Goal: Task Accomplishment & Management: Manage account settings

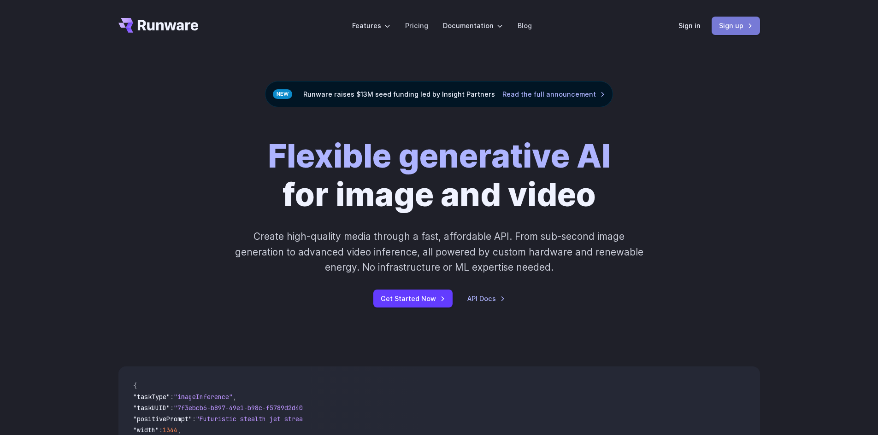
click at [743, 26] on link "Sign up" at bounding box center [735, 26] width 48 height 18
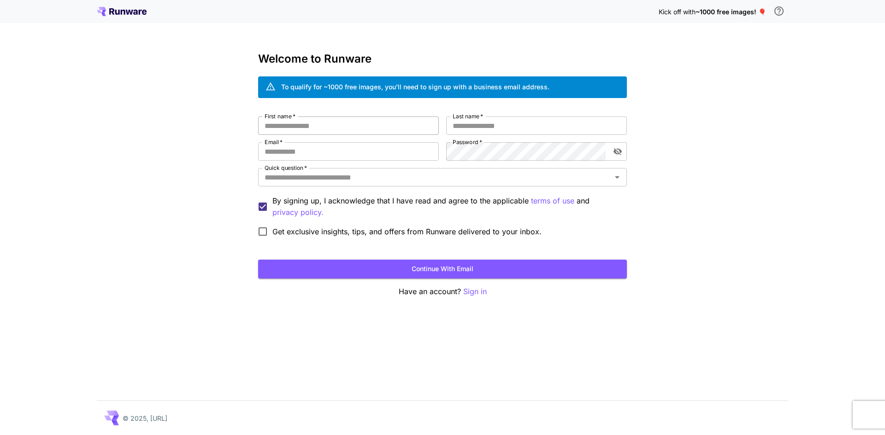
click at [333, 129] on input "First name   *" at bounding box center [348, 126] width 181 height 18
type input "******"
click at [462, 124] on input "Last name   *" at bounding box center [536, 126] width 181 height 18
type input "********"
click at [388, 149] on input "Email   *" at bounding box center [348, 151] width 181 height 18
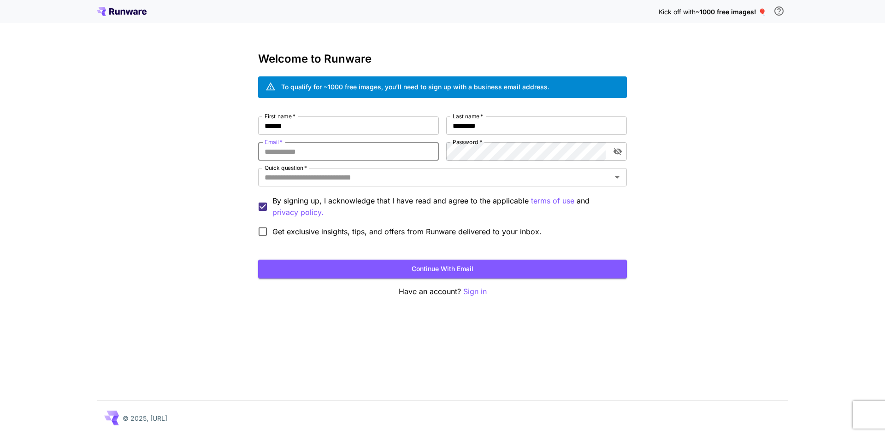
type input "**********"
click at [462, 146] on label "Password   *" at bounding box center [467, 142] width 29 height 8
click at [334, 170] on div "Quick question   *" at bounding box center [442, 177] width 369 height 18
click at [337, 181] on input "Quick question   *" at bounding box center [435, 177] width 348 height 13
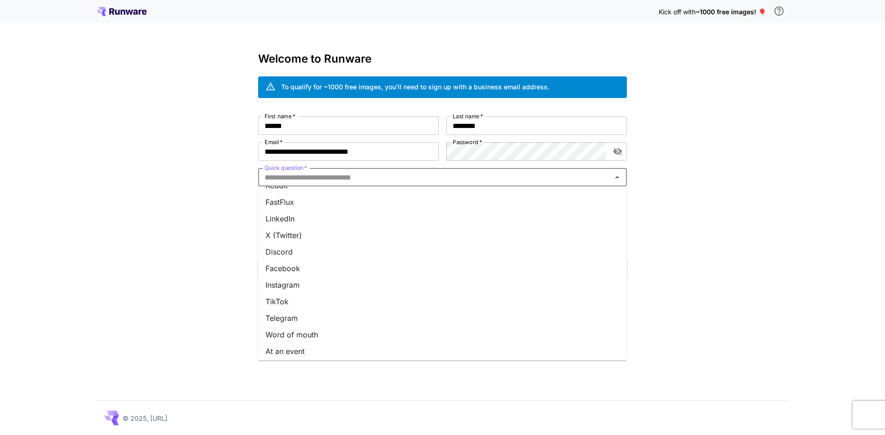
scroll to position [82, 0]
click at [287, 342] on li "Other" at bounding box center [442, 349] width 369 height 17
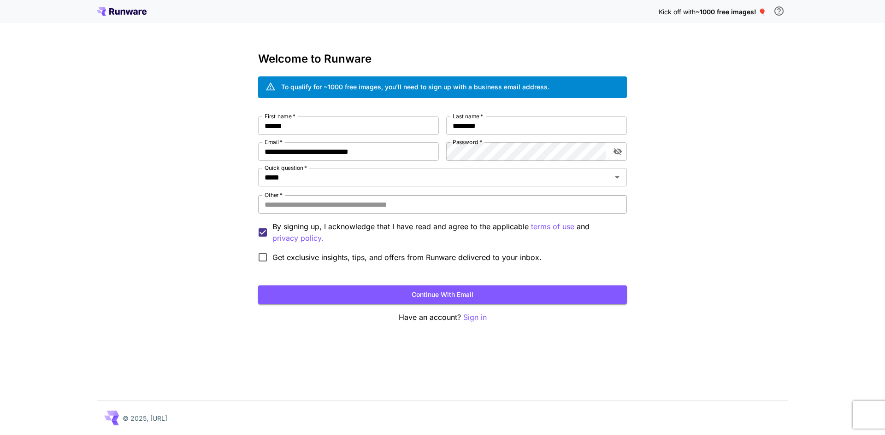
click at [310, 195] on input "Other   *" at bounding box center [442, 204] width 369 height 18
click at [322, 285] on form "**********" at bounding box center [442, 211] width 369 height 188
click at [329, 290] on button "Continue with email" at bounding box center [442, 295] width 369 height 19
type input "**"
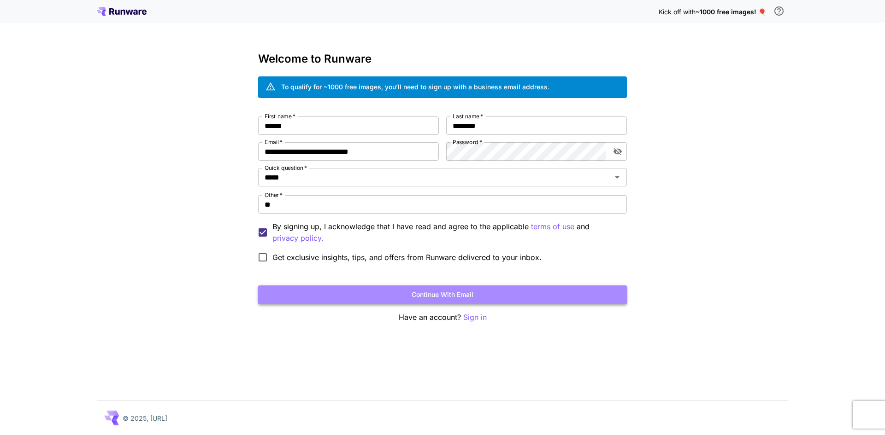
click at [362, 289] on button "Continue with email" at bounding box center [442, 295] width 369 height 19
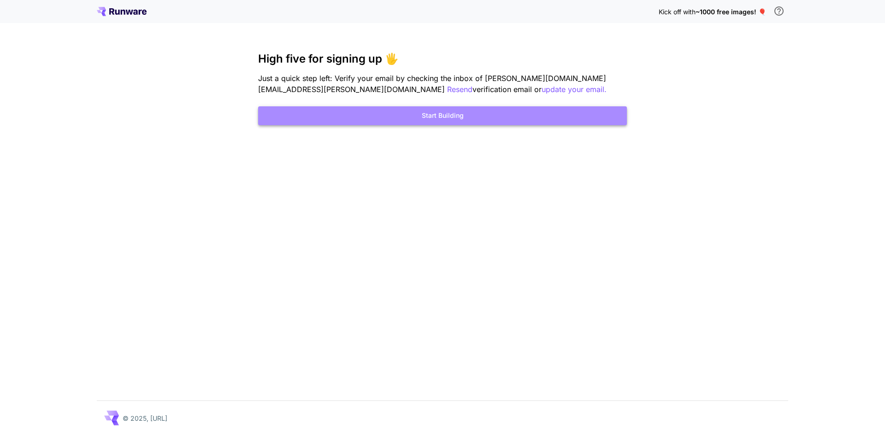
click at [459, 109] on button "Start Building" at bounding box center [442, 115] width 369 height 19
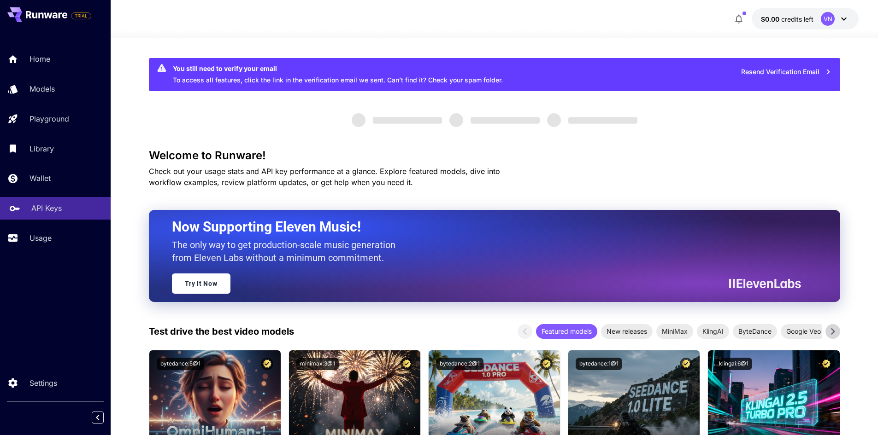
click at [74, 206] on div "API Keys" at bounding box center [67, 208] width 72 height 11
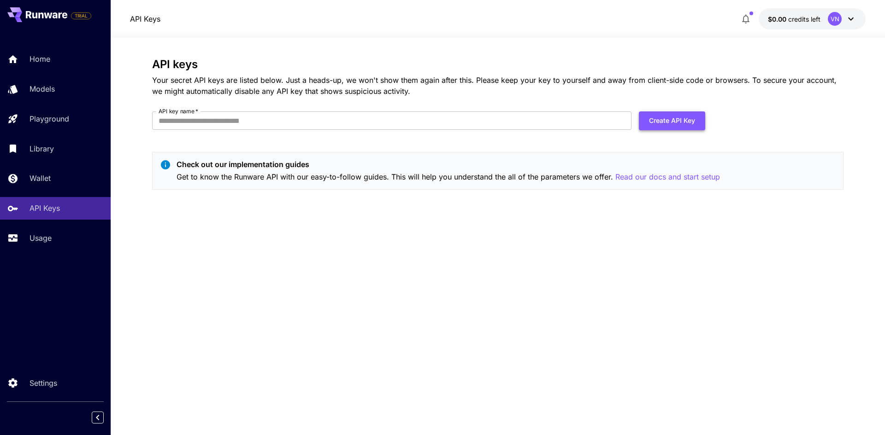
click at [668, 124] on button "Create API Key" at bounding box center [672, 121] width 66 height 19
drag, startPoint x: 382, startPoint y: 122, endPoint x: 368, endPoint y: 118, distance: 14.8
click at [380, 122] on input "API key name   *" at bounding box center [391, 121] width 479 height 18
click at [367, 118] on input "API key name   *" at bounding box center [391, 121] width 479 height 18
type input "****"
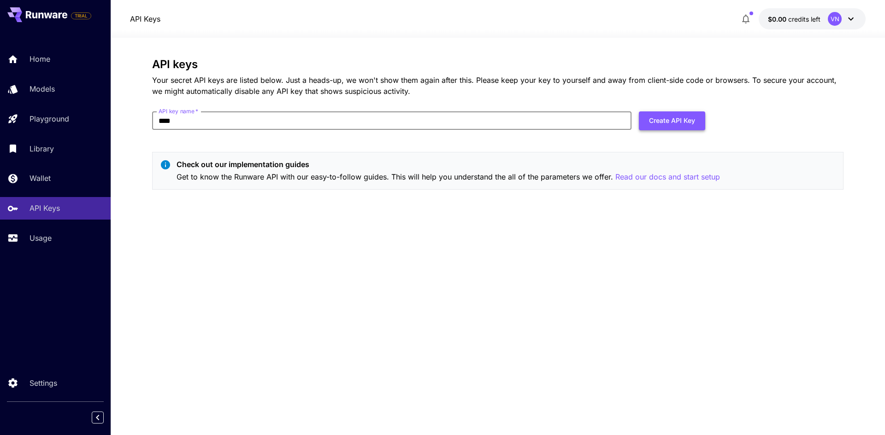
click at [672, 123] on button "Create API Key" at bounding box center [672, 121] width 66 height 19
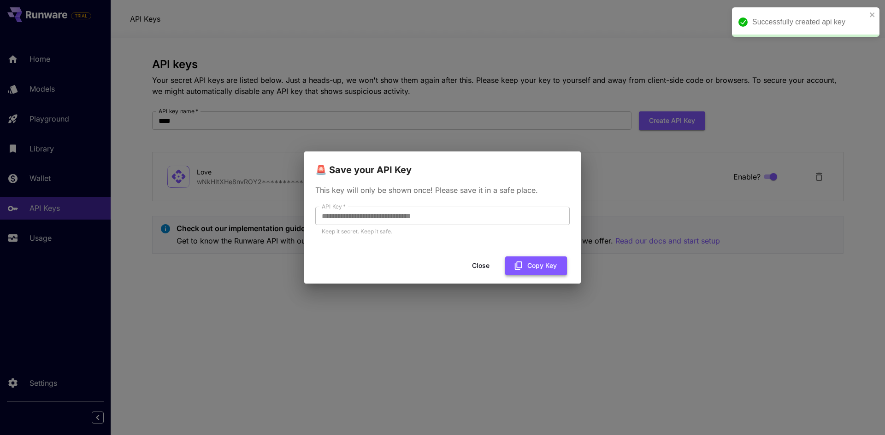
click at [536, 265] on button "Copy Key" at bounding box center [536, 266] width 62 height 19
click at [538, 265] on button "Copy Key" at bounding box center [536, 266] width 62 height 19
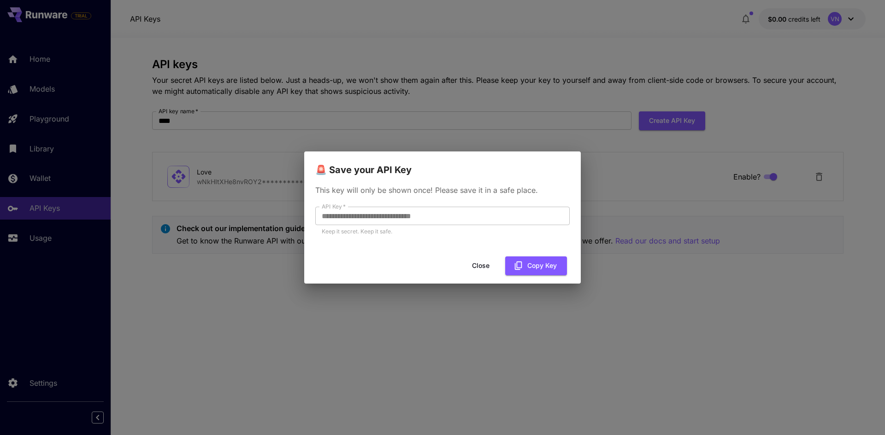
click at [466, 100] on div "**********" at bounding box center [442, 217] width 885 height 435
click at [490, 262] on button "Close" at bounding box center [480, 266] width 41 height 19
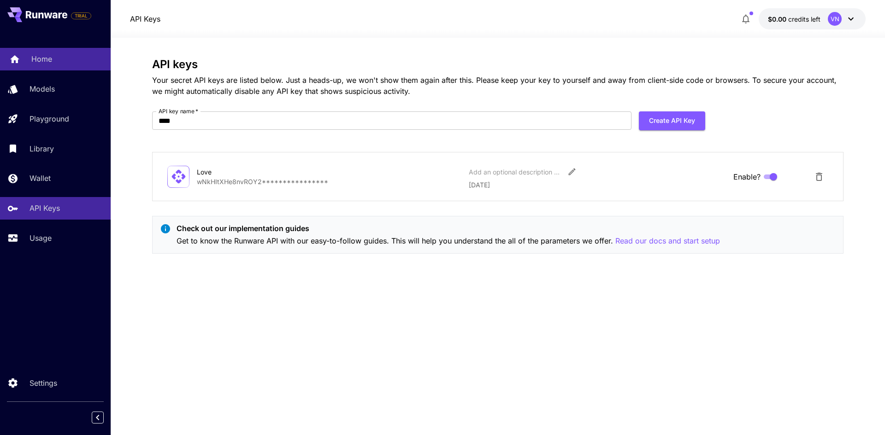
click at [37, 55] on p "Home" at bounding box center [41, 58] width 21 height 11
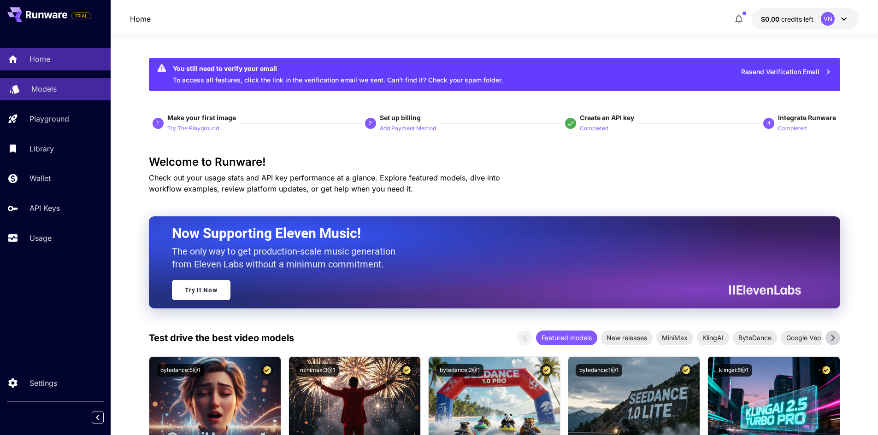
click at [51, 94] on p "Models" at bounding box center [43, 88] width 25 height 11
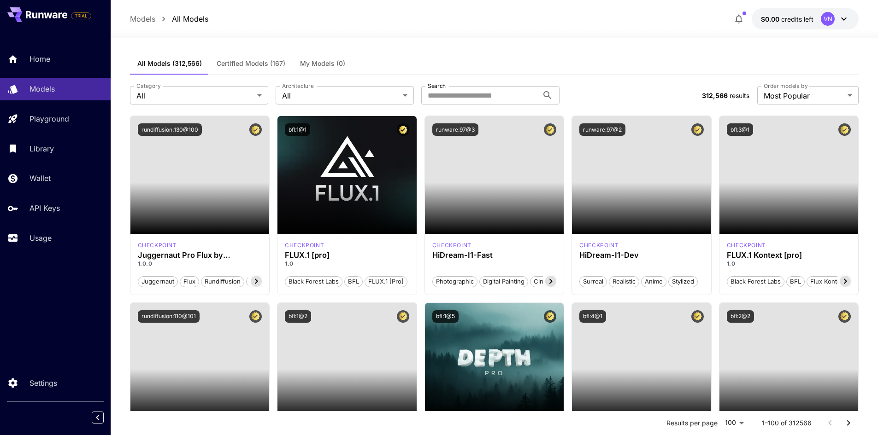
click at [48, 75] on div "Home Models Playground Library Wallet API Keys Usage" at bounding box center [55, 148] width 111 height 201
click at [66, 57] on div "Home" at bounding box center [67, 58] width 72 height 11
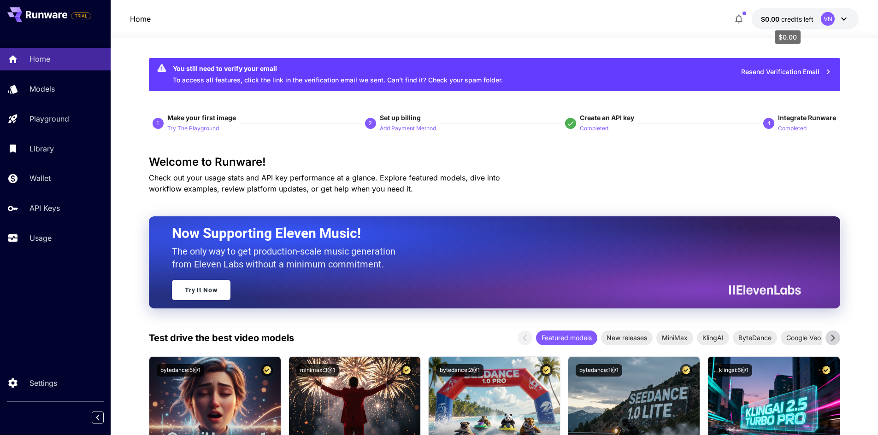
click at [803, 20] on span "credits left" at bounding box center [797, 19] width 32 height 8
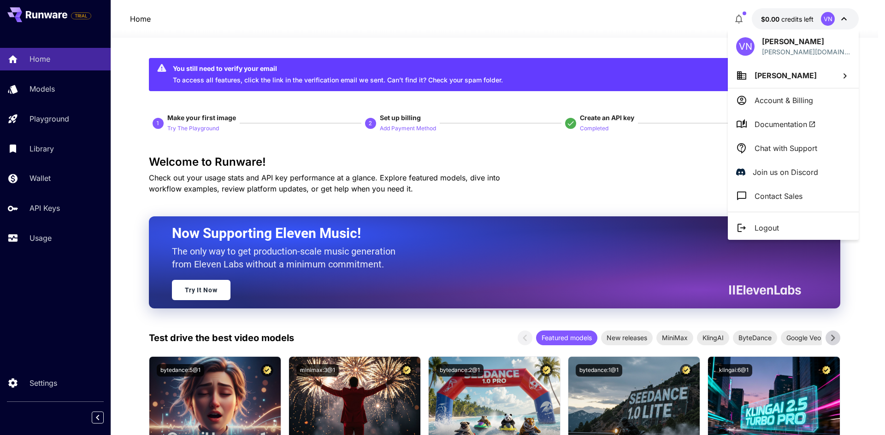
click at [587, 42] on div at bounding box center [442, 217] width 885 height 435
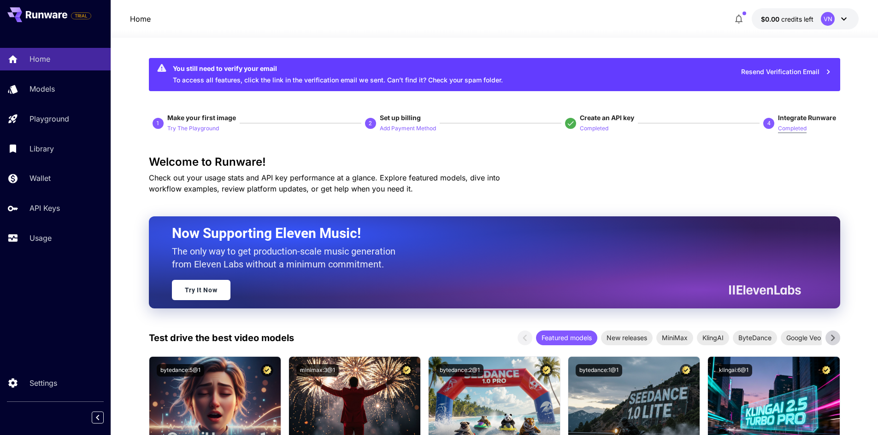
click at [782, 129] on p "Completed" at bounding box center [792, 128] width 29 height 9
click at [400, 126] on p "Add Payment Method" at bounding box center [408, 128] width 56 height 9
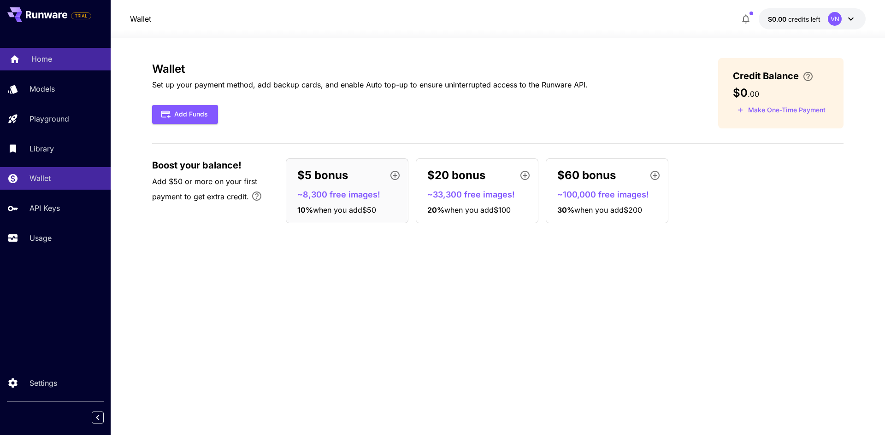
click at [39, 52] on link "Home" at bounding box center [55, 59] width 111 height 23
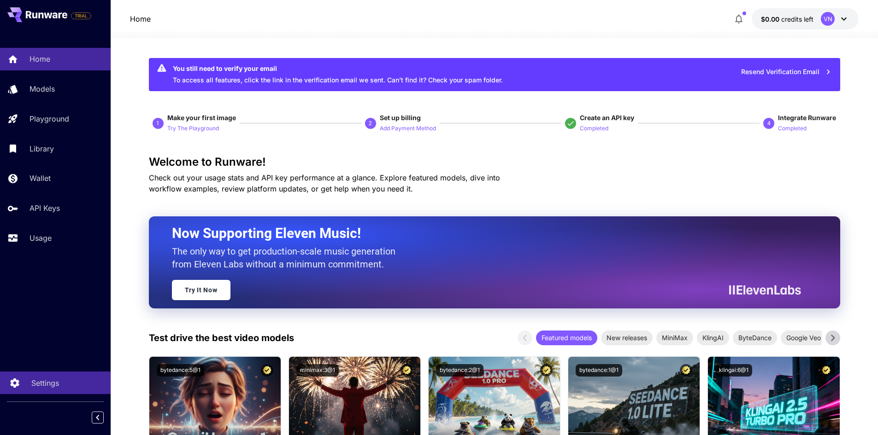
click at [39, 386] on p "Settings" at bounding box center [45, 383] width 28 height 11
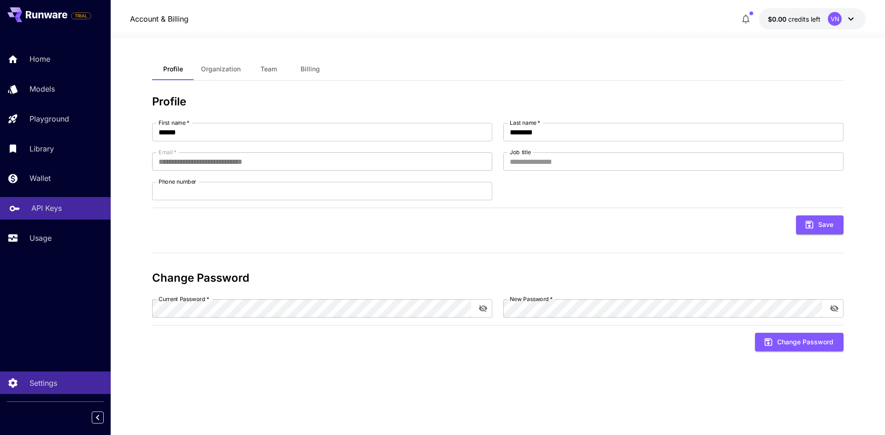
click at [22, 207] on link "API Keys" at bounding box center [55, 208] width 111 height 23
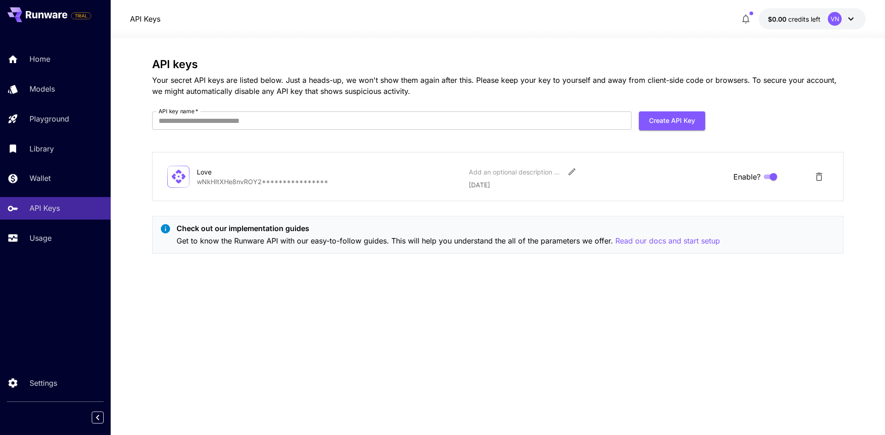
click at [284, 171] on div "Love" at bounding box center [243, 172] width 92 height 10
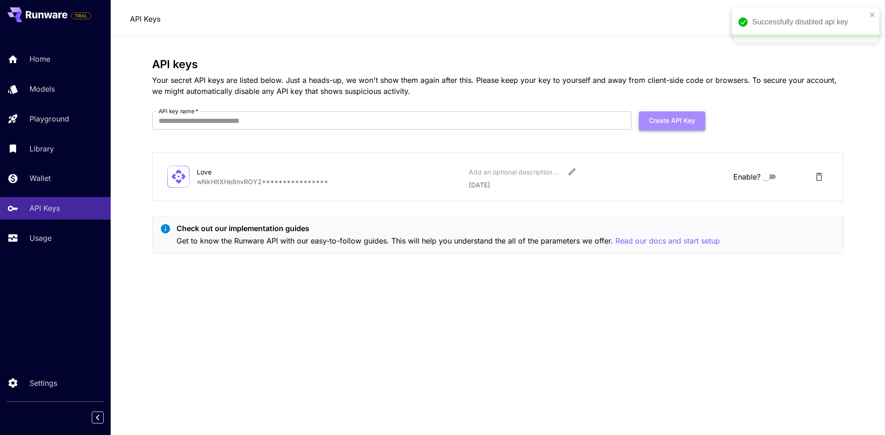
click at [681, 121] on button "Create API Key" at bounding box center [672, 121] width 66 height 19
type input "***"
click at [654, 128] on button "Create API Key" at bounding box center [672, 121] width 66 height 19
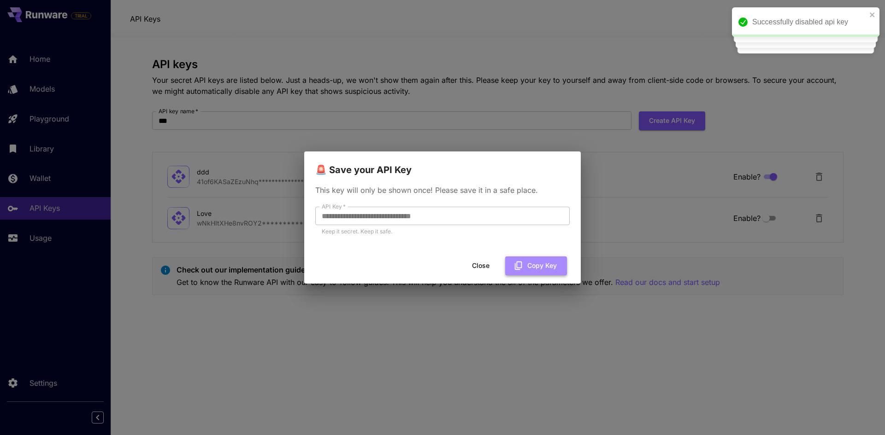
click at [527, 268] on button "Copy Key" at bounding box center [536, 266] width 62 height 19
click at [523, 263] on icon "button" at bounding box center [518, 266] width 10 height 10
click at [539, 264] on button "Copy Key" at bounding box center [536, 266] width 62 height 19
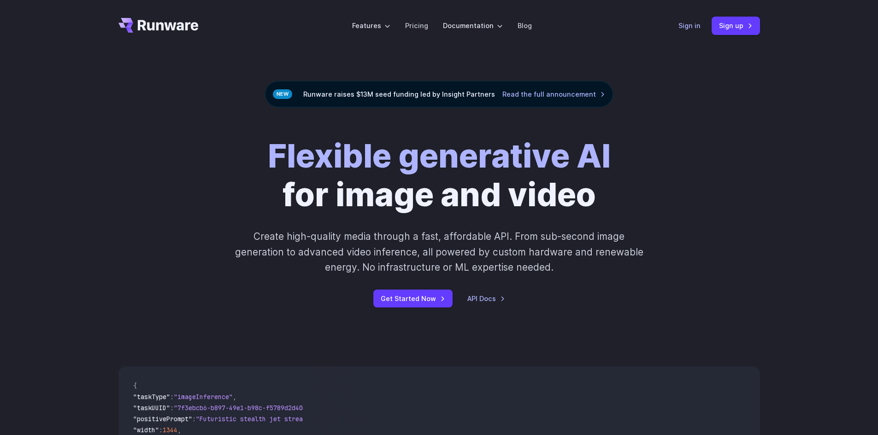
click at [690, 29] on link "Sign in" at bounding box center [689, 25] width 22 height 11
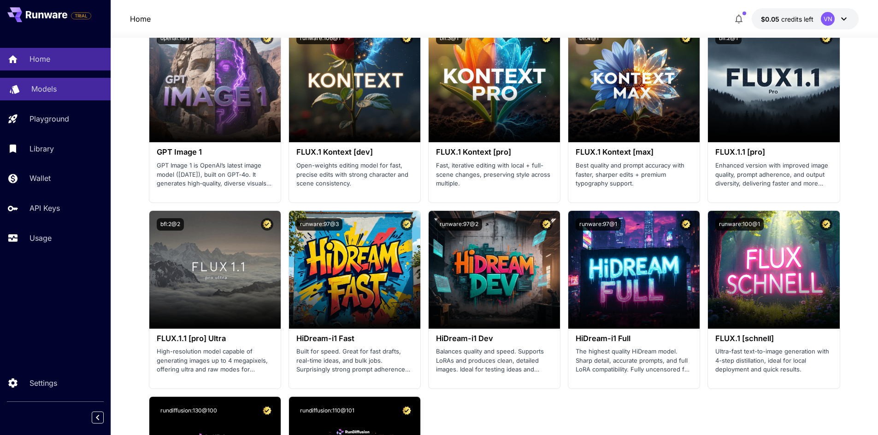
scroll to position [1705, 0]
